Goal: Task Accomplishment & Management: Manage account settings

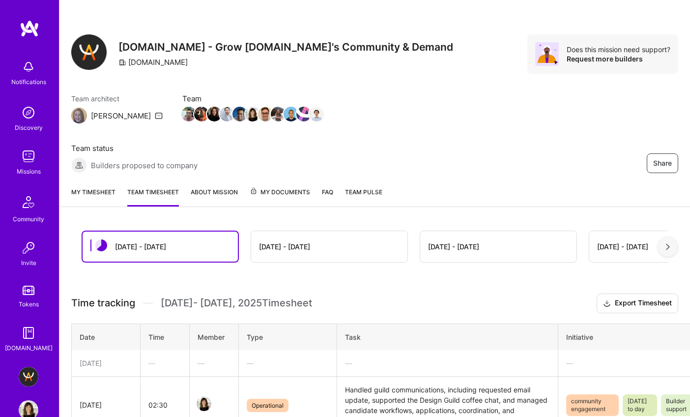
click at [97, 187] on link "My timesheet" at bounding box center [93, 197] width 44 height 20
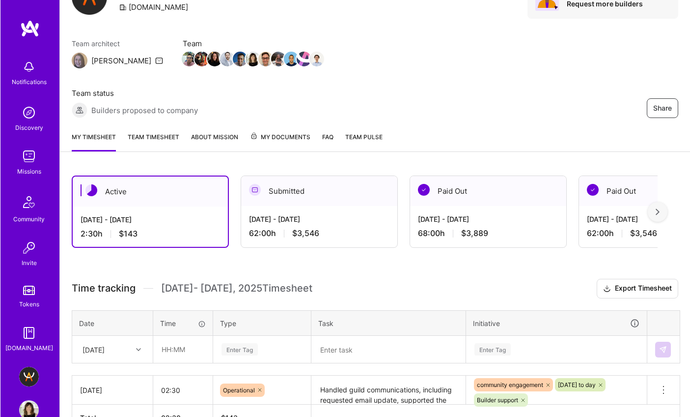
scroll to position [57, 0]
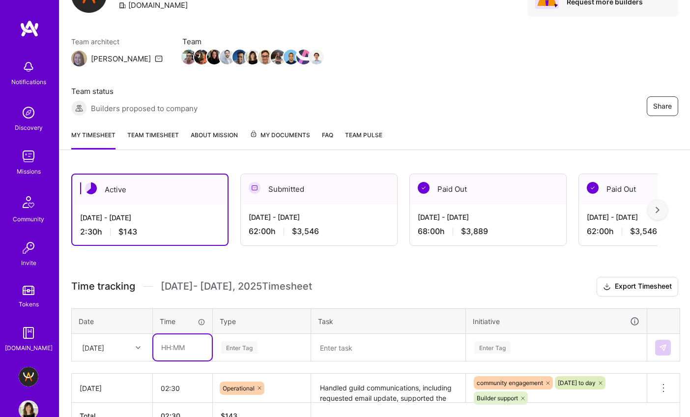
click at [164, 334] on input "text" at bounding box center [182, 347] width 58 height 26
type input "04:00"
click at [259, 308] on table "Date Time Type Task Initiative [DATE] 04:00 Enter Tag Enter Tag" at bounding box center [375, 335] width 609 height 54
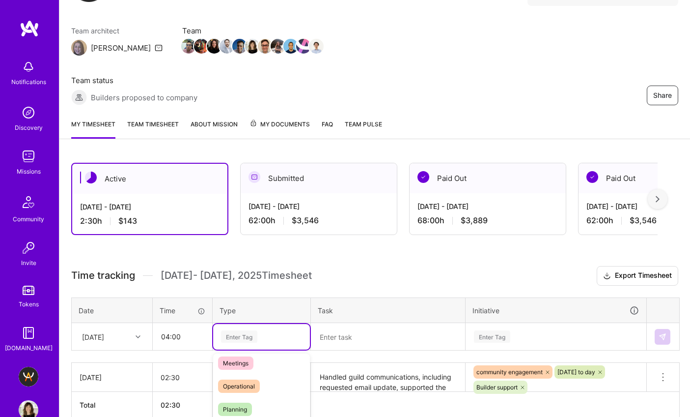
scroll to position [177, 0]
click at [264, 365] on div "Operational" at bounding box center [261, 376] width 97 height 23
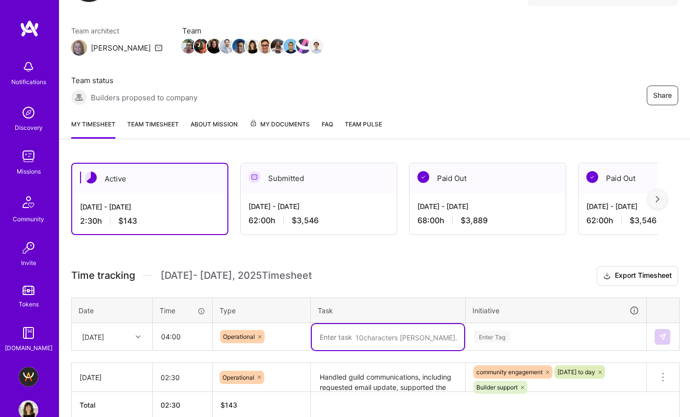
click at [349, 324] on textarea at bounding box center [388, 337] width 152 height 26
type textarea "v"
paste textarea "guild operations and community support: reviewed and updated the applications t…"
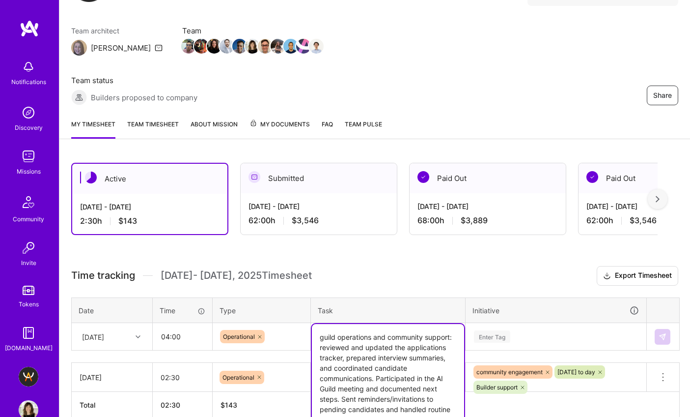
click at [441, 324] on textarea "guild operations and community support: reviewed and updated the applications t…" at bounding box center [388, 378] width 152 height 109
type textarea "Guild operations and community support: reviewed and updated the applications t…"
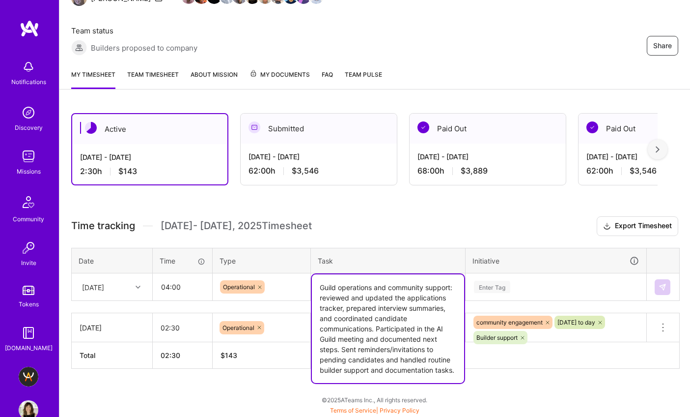
click at [525, 283] on div "Enter Tag" at bounding box center [556, 287] width 180 height 26
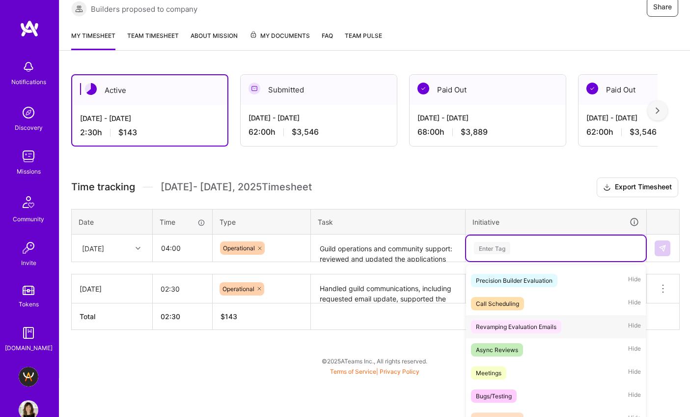
scroll to position [47, 0]
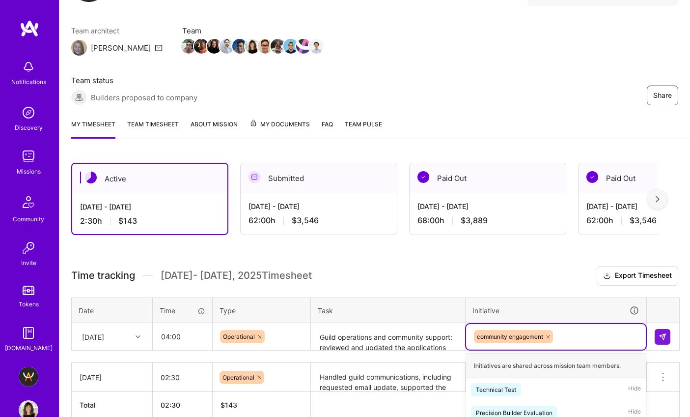
scroll to position [156, 0]
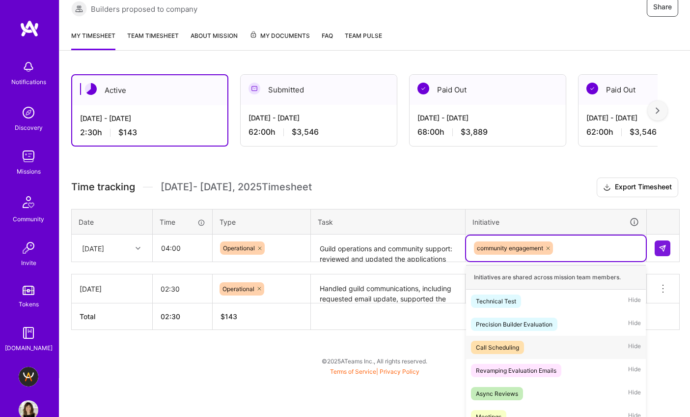
click at [575, 261] on div "option community engagement, selected. option Call Scheduling focused, 3 of 62.…" at bounding box center [556, 248] width 180 height 26
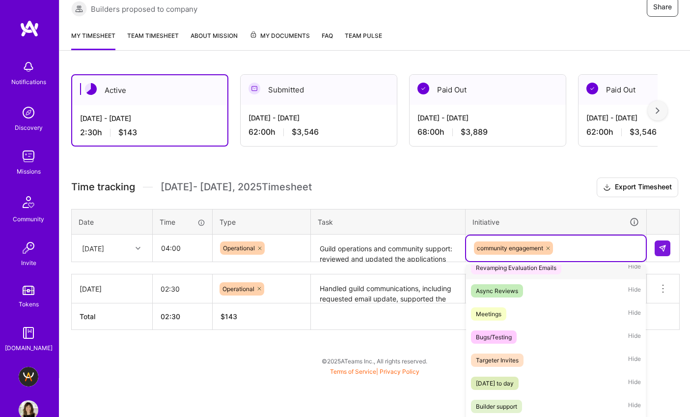
scroll to position [115, 0]
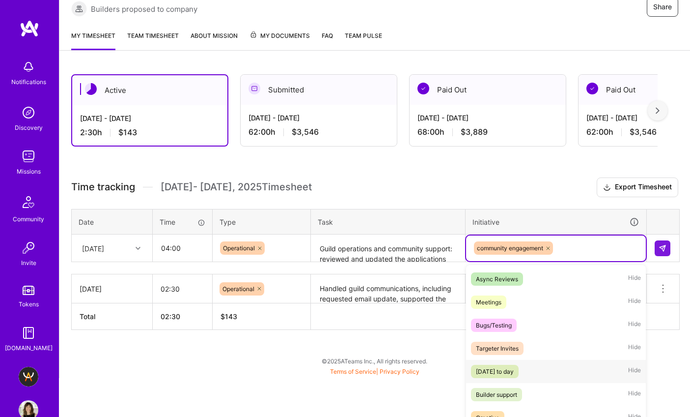
click at [514, 366] on div "[DATE] to day" at bounding box center [495, 371] width 38 height 10
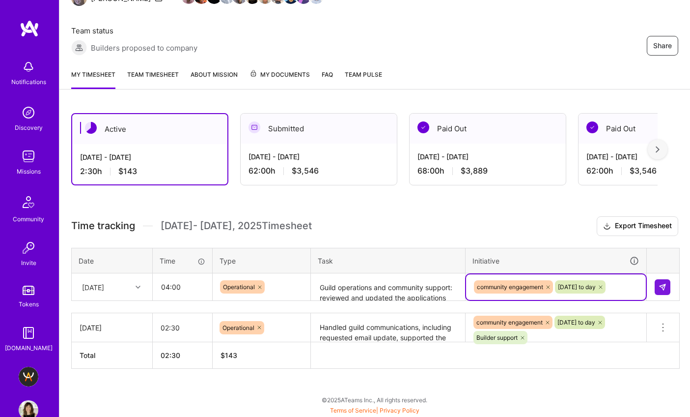
scroll to position [68, 0]
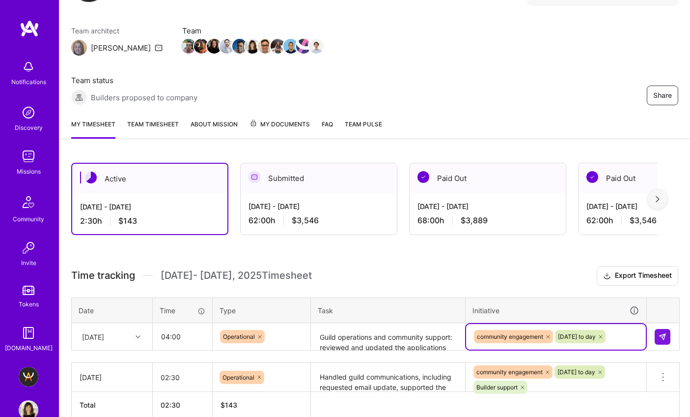
click at [606, 330] on div at bounding box center [601, 336] width 10 height 13
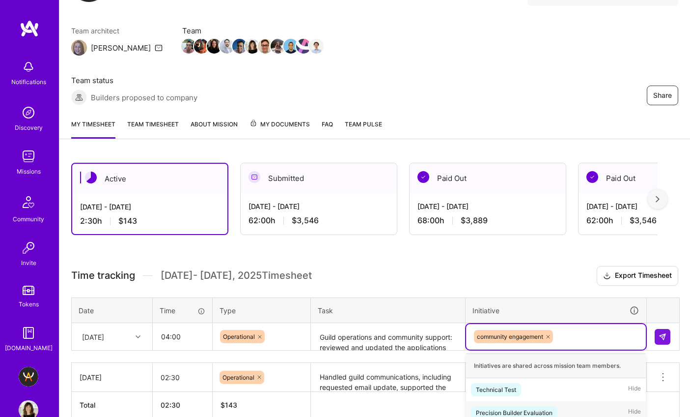
scroll to position [156, 0]
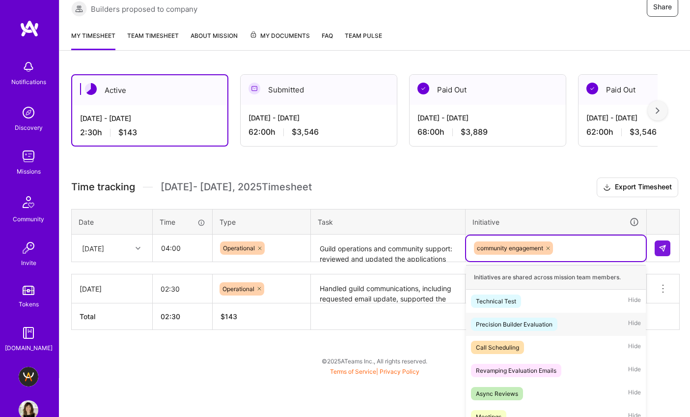
click at [618, 261] on div "option [DATE] to day , deselected. option Precision Builder Evaluation focused,…" at bounding box center [556, 248] width 180 height 26
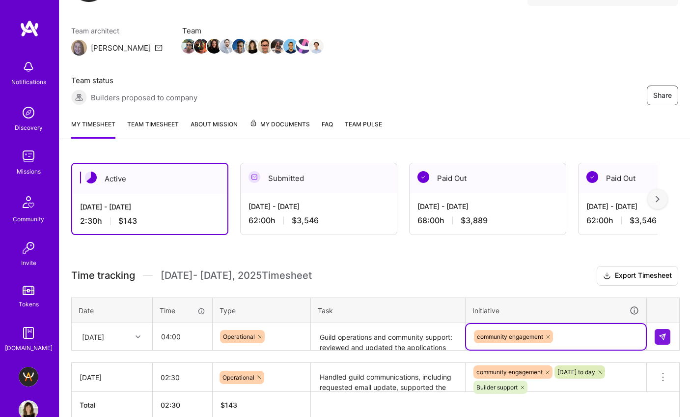
click at [605, 191] on div "Active [DATE] - [DATE] 2:30 h $143 Submitted [DATE] - [DATE] 62:00 h $3,546 Pai…" at bounding box center [374, 309] width 631 height 316
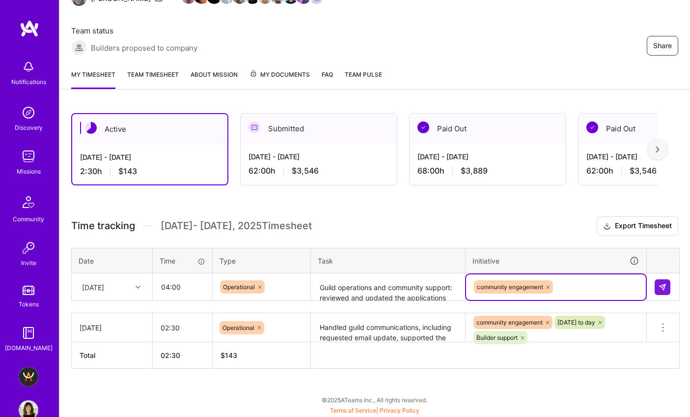
click at [575, 277] on div "option [DATE] to day , deselected. Select is focused ,type to refine list, pres…" at bounding box center [556, 287] width 180 height 26
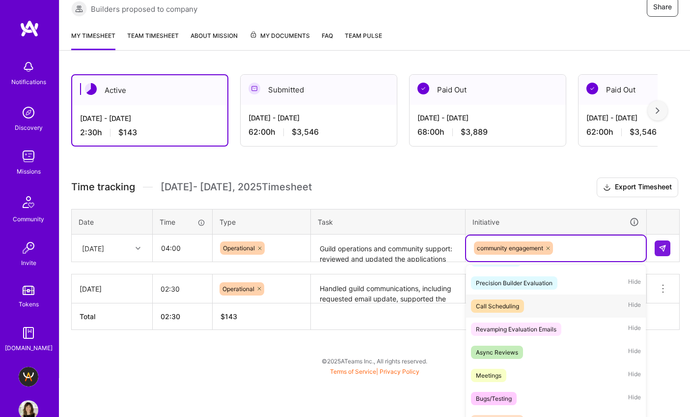
scroll to position [119, 0]
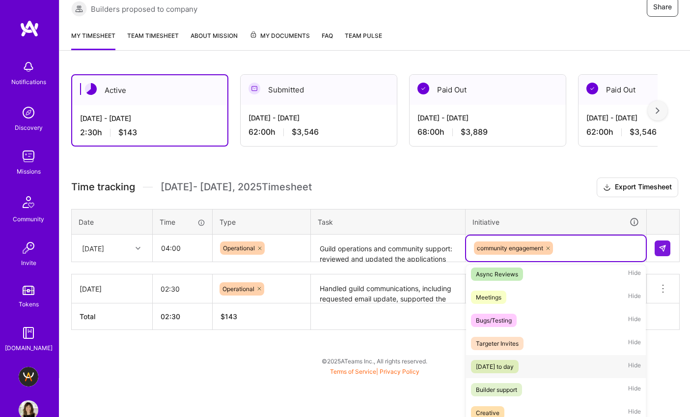
click at [519, 360] on span "[DATE] to day" at bounding box center [495, 366] width 48 height 13
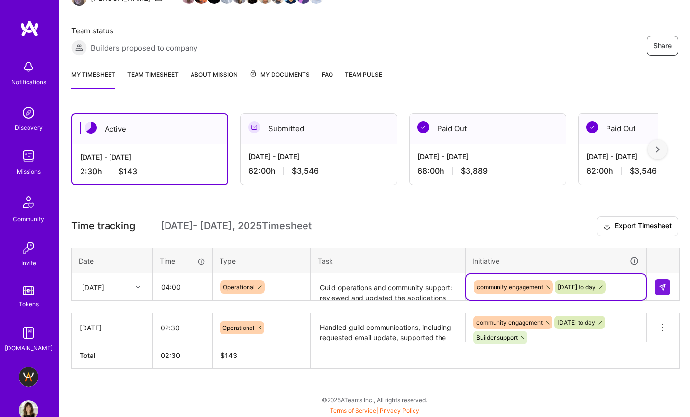
scroll to position [68, 0]
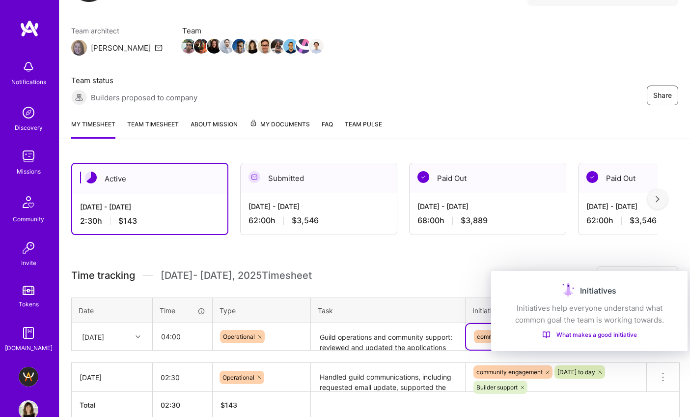
click at [637, 283] on div "Initiatives" at bounding box center [589, 291] width 173 height 16
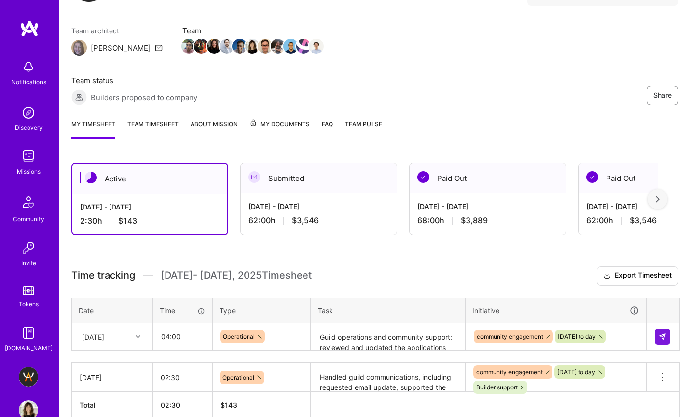
click at [491, 324] on div "community engagement [DATE] to day" at bounding box center [556, 337] width 180 height 26
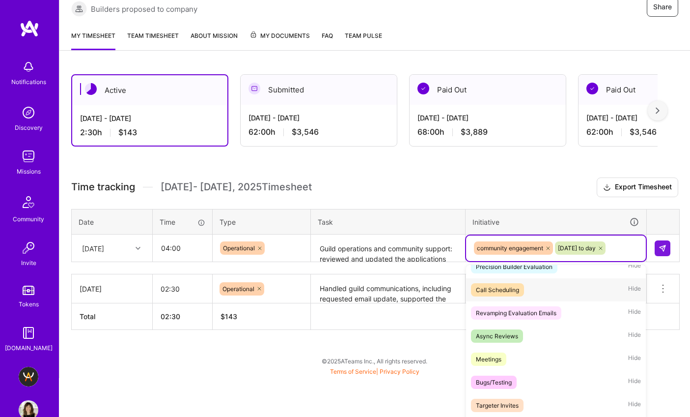
scroll to position [100, 0]
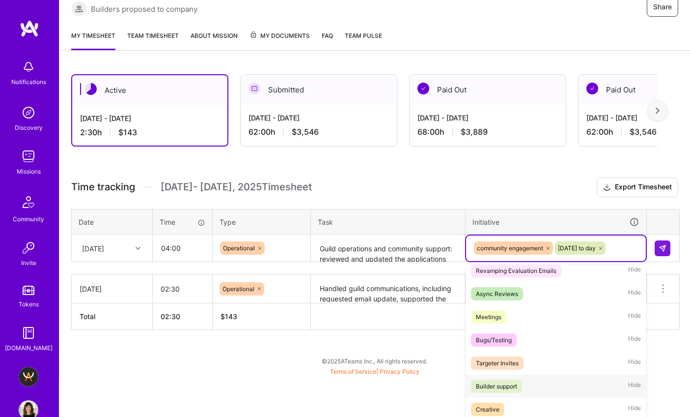
click at [514, 381] on div "Builder support" at bounding box center [496, 386] width 41 height 10
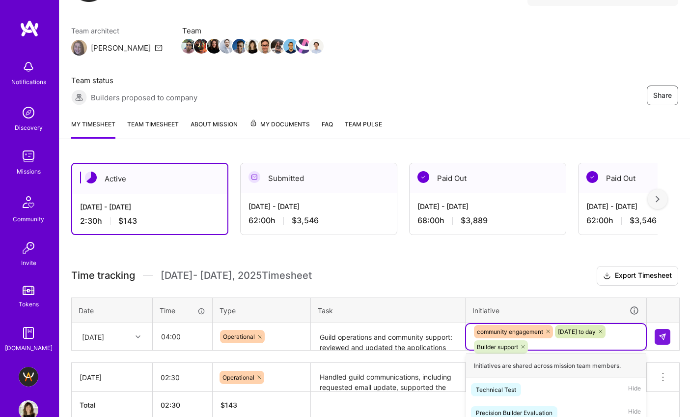
scroll to position [156, 0]
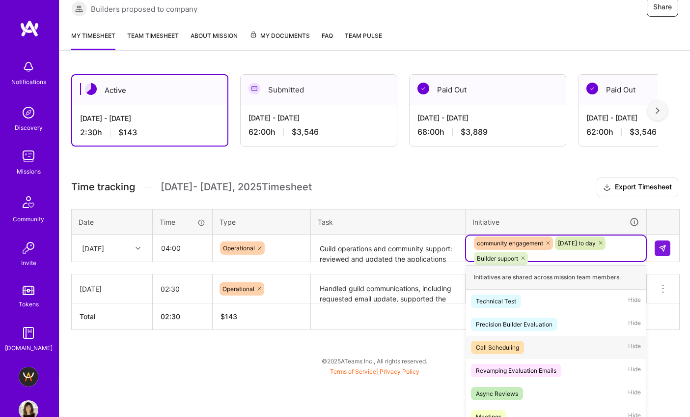
click at [580, 261] on div "option Builder support, selected. option Call Scheduling focused, 3 of 62. 59 r…" at bounding box center [556, 248] width 180 height 26
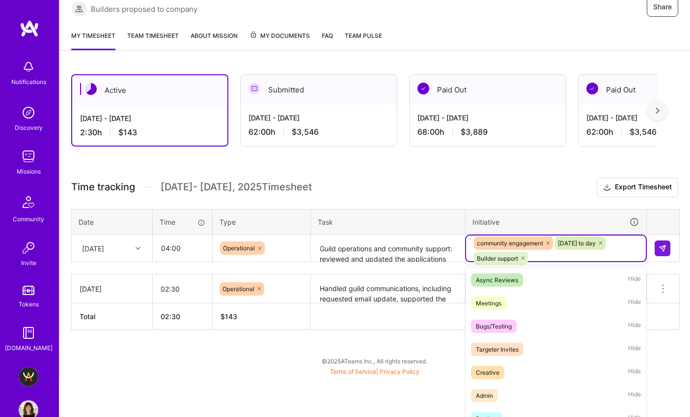
scroll to position [129, 0]
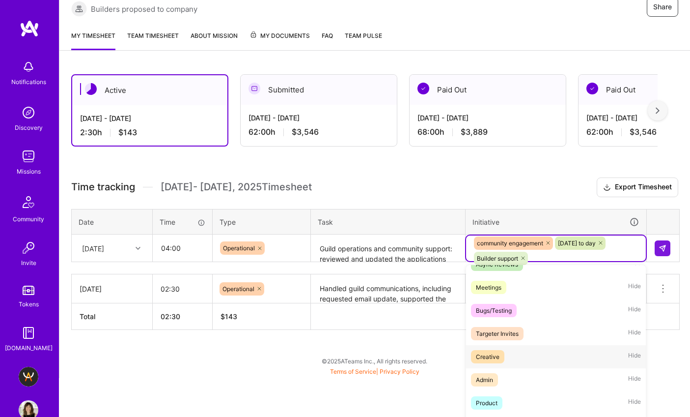
click at [514, 345] on div "Creative Hide" at bounding box center [556, 356] width 180 height 23
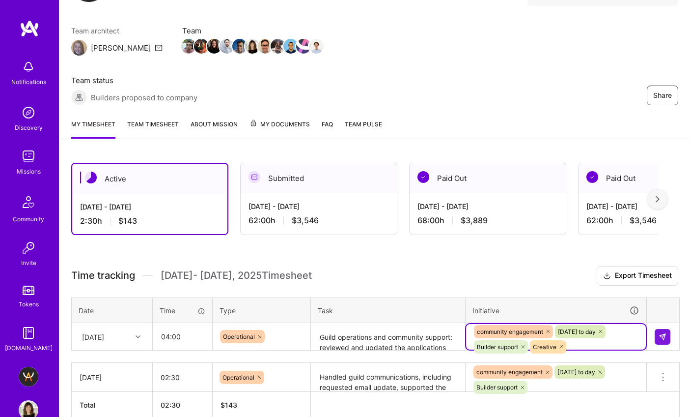
click at [591, 324] on div "option Creative, selected. Select is focused ,type to refine list, press Down t…" at bounding box center [556, 337] width 180 height 26
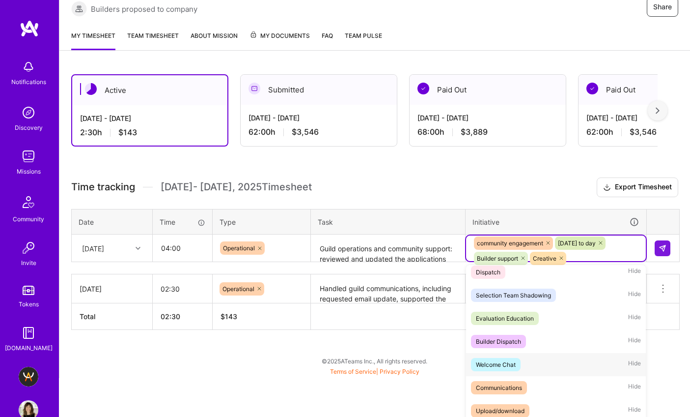
scroll to position [663, 0]
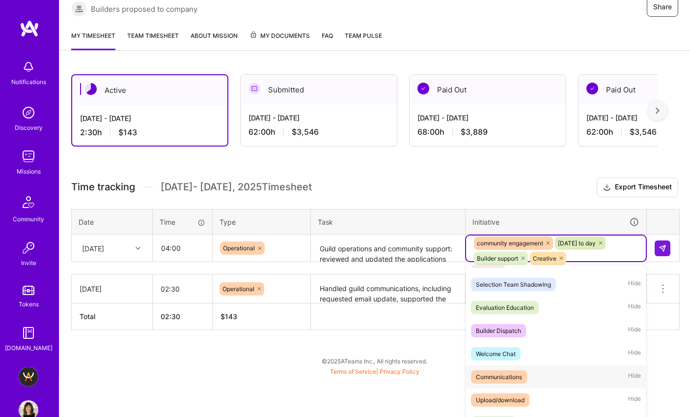
click at [559, 365] on div "Communications Hide" at bounding box center [556, 376] width 180 height 23
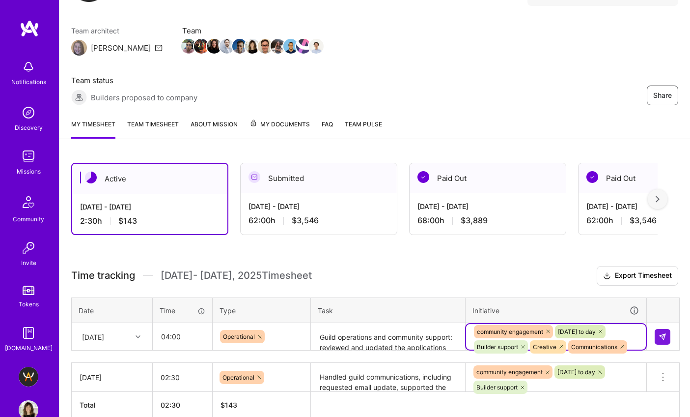
scroll to position [156, 0]
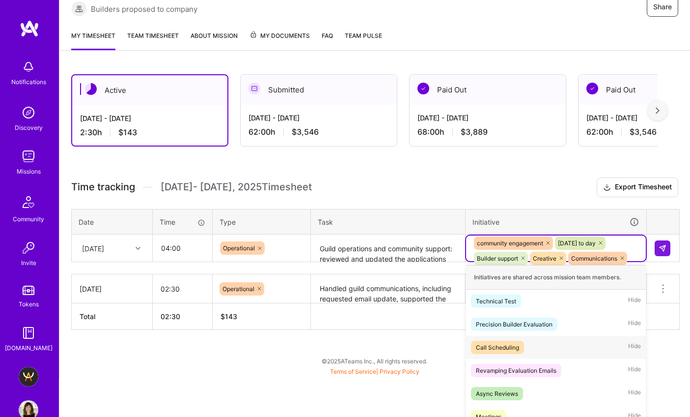
click at [639, 261] on div "option Communications, selected. option Call Scheduling focused, 3 of 62. 57 re…" at bounding box center [556, 248] width 180 height 26
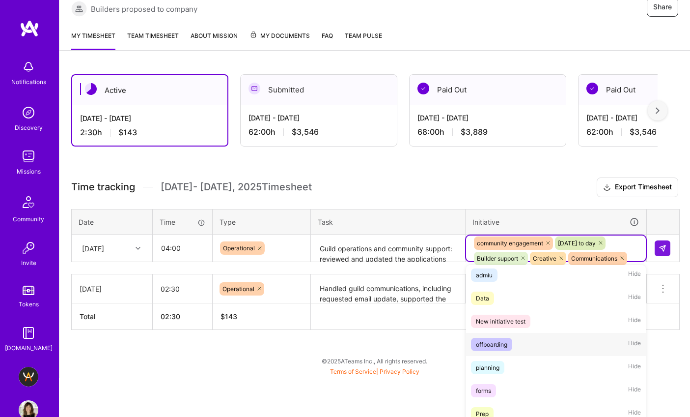
scroll to position [1003, 0]
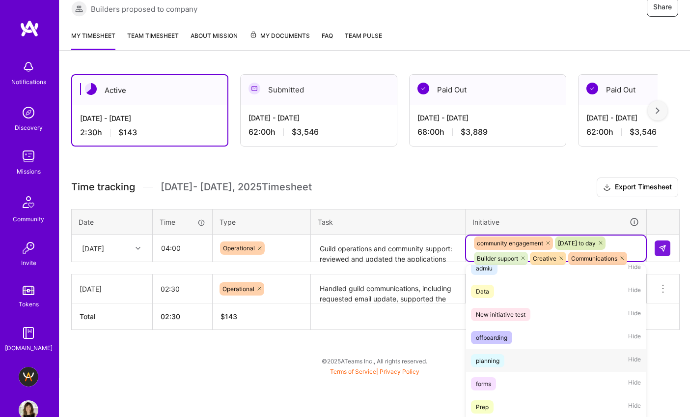
click at [553, 349] on div "planning Hide" at bounding box center [556, 360] width 180 height 23
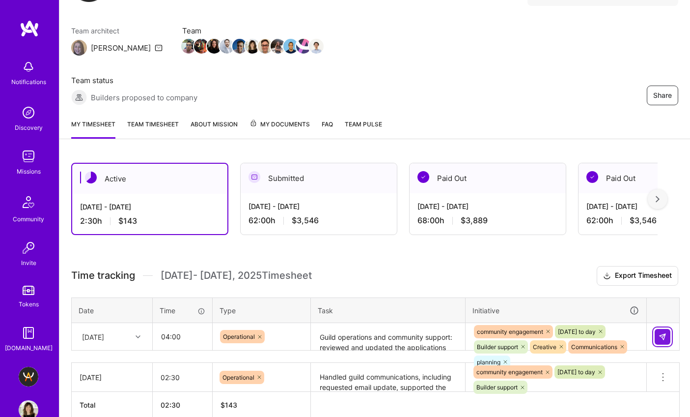
click at [663, 333] on img at bounding box center [663, 337] width 8 height 8
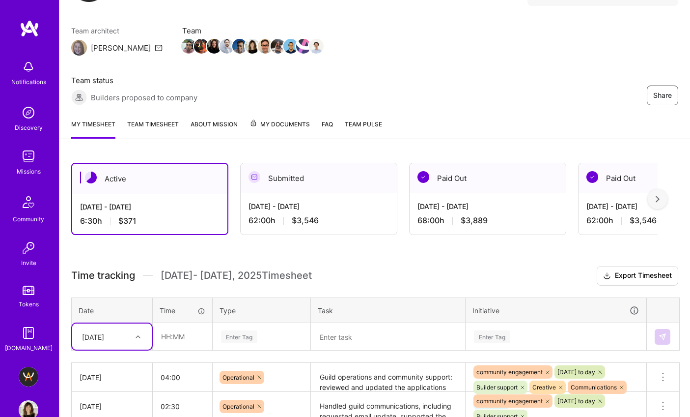
scroll to position [75, 0]
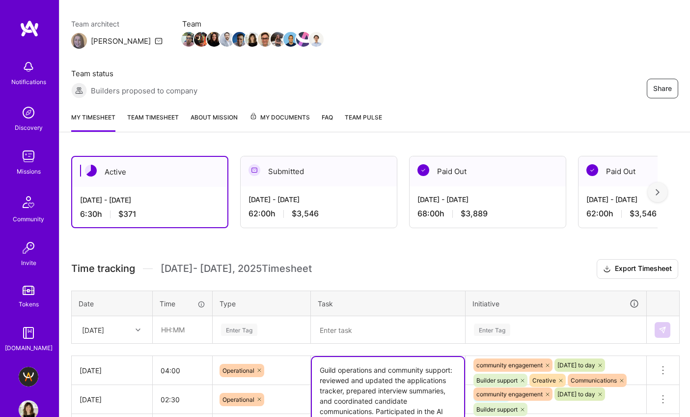
click at [378, 357] on textarea "Guild operations and community support: reviewed and updated the applications t…" at bounding box center [388, 411] width 152 height 109
paste textarea "guild operations and community support: reviewed and updated the applications t…"
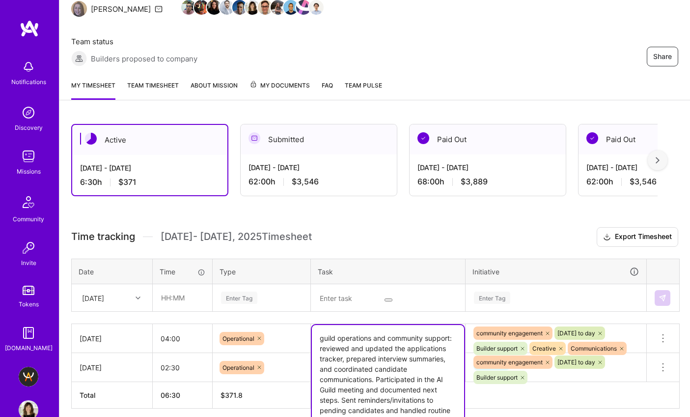
scroll to position [115, 0]
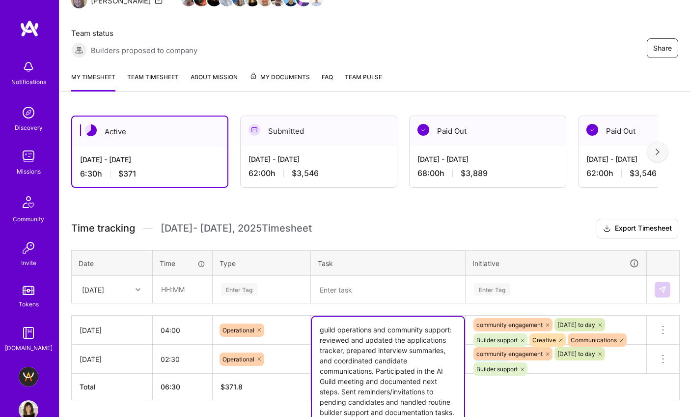
click at [445, 316] on textarea "guild operations and community support: reviewed and updated the applications t…" at bounding box center [388, 391] width 152 height 150
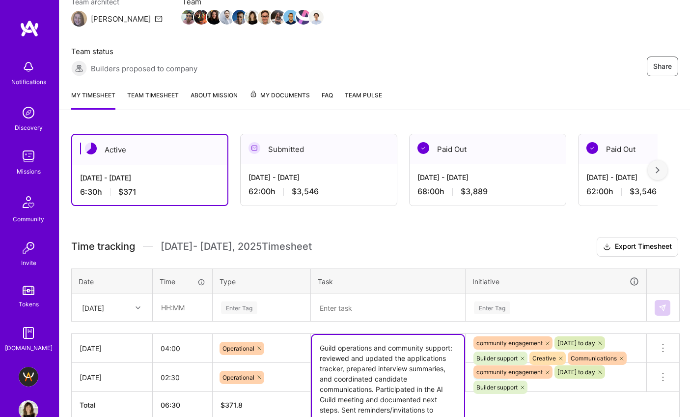
click at [436, 346] on textarea "Guild operations and community support: reviewed and updated the applications t…" at bounding box center [388, 389] width 152 height 109
paste textarea "guild operations and community support: reviewed and updated the applications t…"
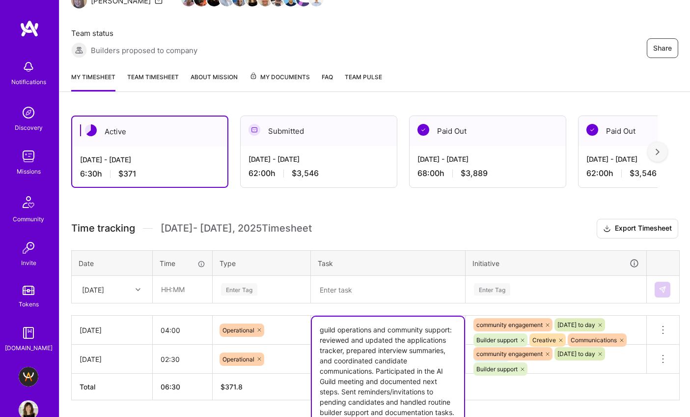
click at [412, 326] on textarea "guild operations and community support: reviewed and updated the applications t…" at bounding box center [388, 391] width 152 height 150
drag, startPoint x: 377, startPoint y: 320, endPoint x: 339, endPoint y: 345, distance: 46.2
click at [339, 345] on textarea "guild operations and community support: reviewed and updated the applications t…" at bounding box center [388, 391] width 152 height 150
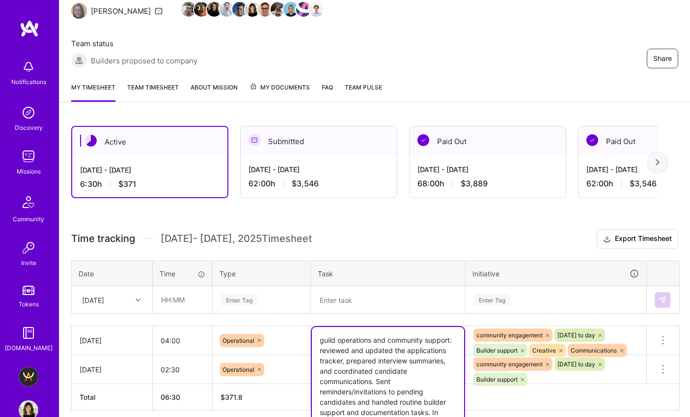
click at [353, 354] on textarea "guild operations and community support: reviewed and updated the applications t…" at bounding box center [388, 397] width 152 height 140
type textarea "guild operations and community support: reviewed and updated the applications t…"
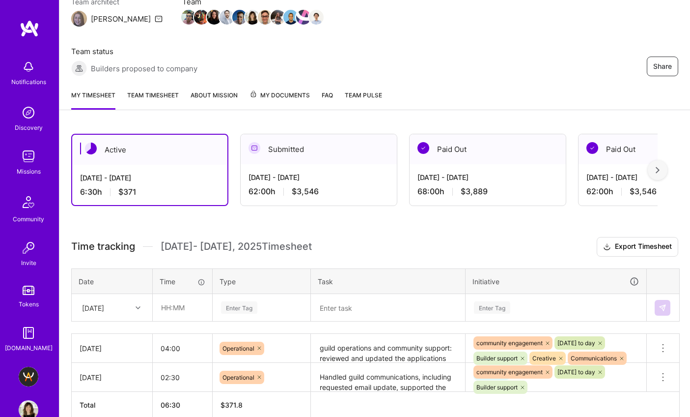
click at [529, 373] on div "Active [DATE] - [DATE] 6:30 h $371 Submitted [DATE] - [DATE] 62:00 h $3,546 Pai…" at bounding box center [374, 294] width 631 height 345
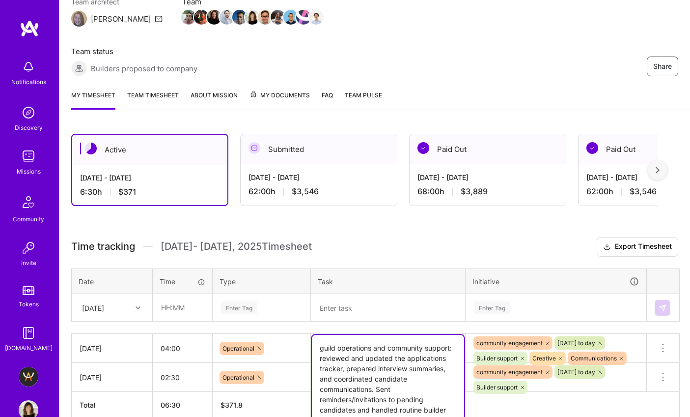
scroll to position [105, 0]
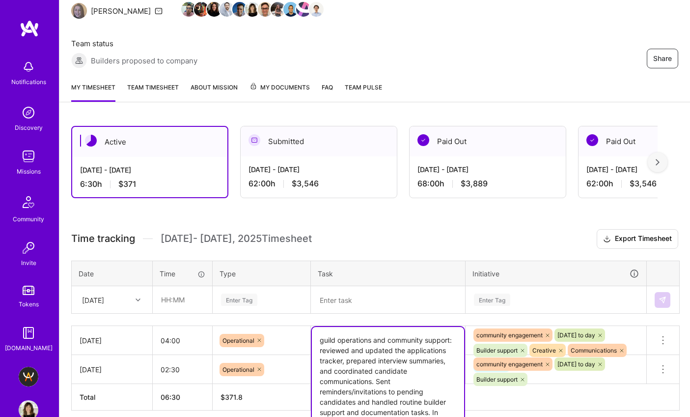
click at [429, 327] on textarea "guild operations and community support: reviewed and updated the applications t…" at bounding box center [388, 397] width 152 height 140
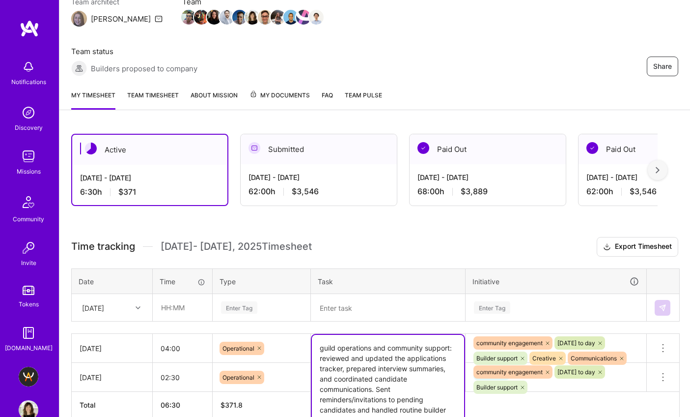
click at [504, 384] on div "Active [DATE] - [DATE] 6:30 h $371 Submitted [DATE] - [DATE] 62:00 h $3,546 Pai…" at bounding box center [374, 294] width 631 height 345
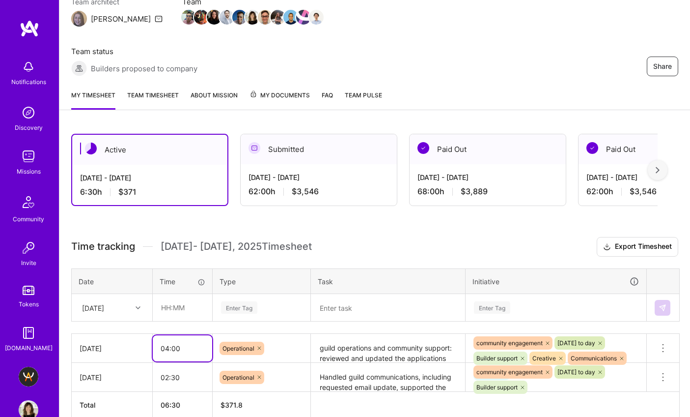
click at [175, 335] on input "04:00" at bounding box center [182, 348] width 59 height 26
type input "04:03"
click at [427, 335] on textarea "guild operations and community support: reviewed and updated the applications t…" at bounding box center [388, 349] width 152 height 28
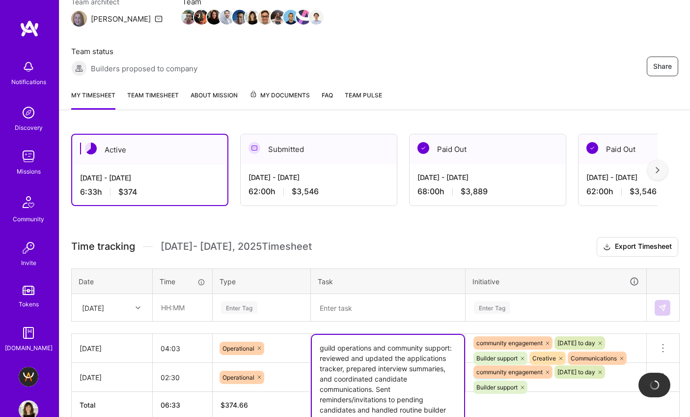
click at [427, 335] on textarea "guild operations and community support: reviewed and updated the applications t…" at bounding box center [388, 405] width 152 height 140
paste textarea "Participated in the AI Guild meeting and documented next steps. Sent reminders/…"
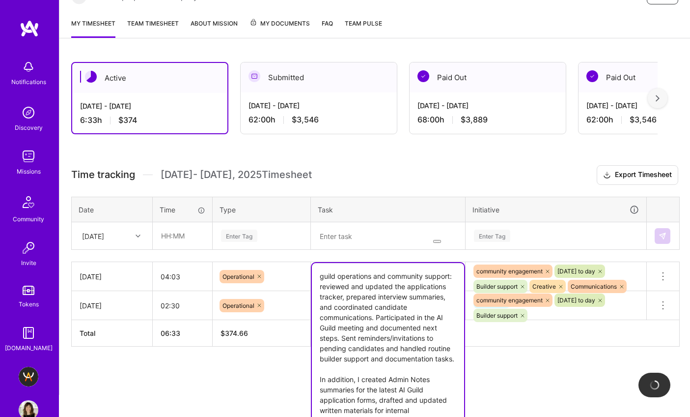
click at [414, 270] on textarea "guild operations and community support: reviewed and updated the applications t…" at bounding box center [388, 369] width 152 height 212
drag, startPoint x: 377, startPoint y: 269, endPoint x: 339, endPoint y: 292, distance: 45.0
click at [339, 292] on textarea "guild operations and community support: reviewed and updated the applications t…" at bounding box center [388, 369] width 152 height 212
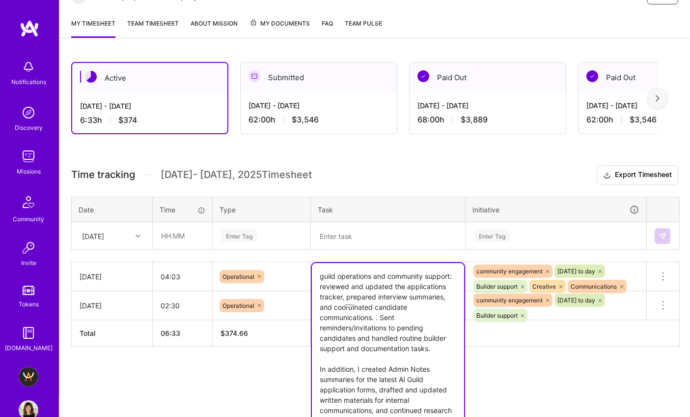
scroll to position [167, 0]
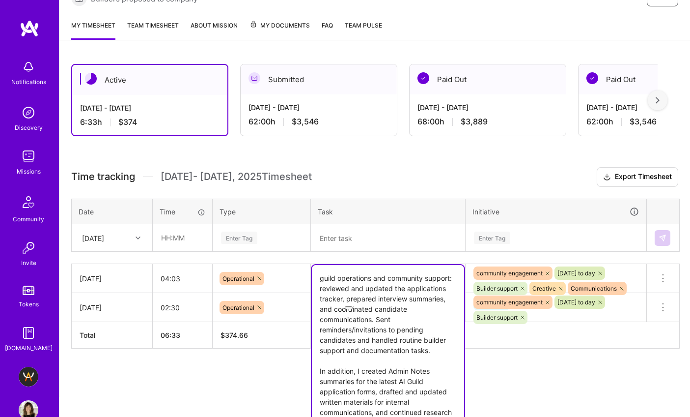
click at [408, 277] on textarea "guild operations and community support: reviewed and updated the applications t…" at bounding box center [388, 365] width 152 height 201
type textarea "guild operations and community support: reviewed and updated the applications t…"
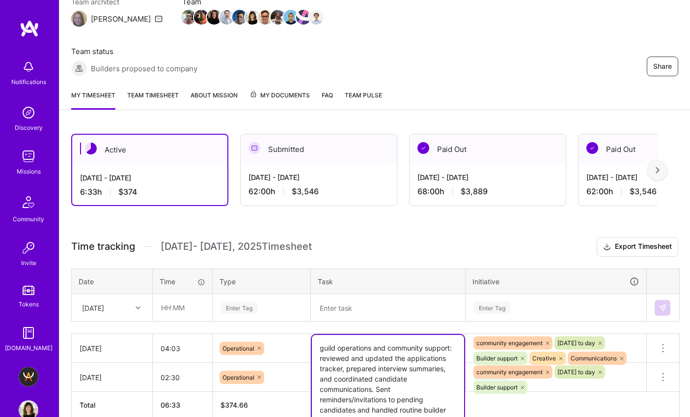
click at [515, 368] on html "Notifications Discovery Missions Community Invite Tokens [DOMAIN_NAME] [DOMAIN_…" at bounding box center [345, 182] width 690 height 558
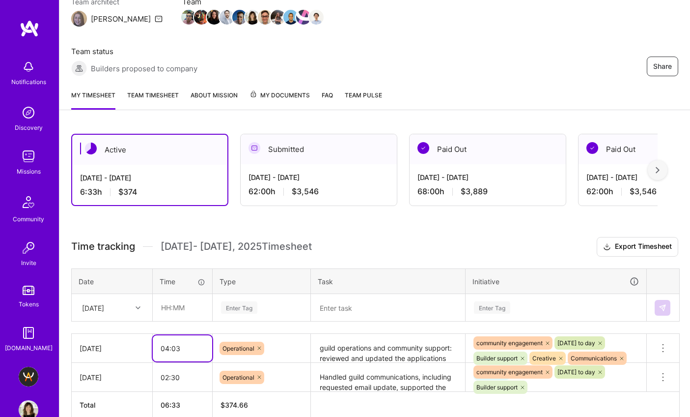
drag, startPoint x: 172, startPoint y: 298, endPoint x: 193, endPoint y: 298, distance: 20.1
click at [193, 335] on input "04:03" at bounding box center [182, 348] width 59 height 26
type input "04:30"
click at [217, 402] on div "Active [DATE] - [DATE] 6:33 h $374 Submitted [DATE] - [DATE] 62:00 h $3,546 Pai…" at bounding box center [374, 294] width 631 height 345
